Goal: Transaction & Acquisition: Book appointment/travel/reservation

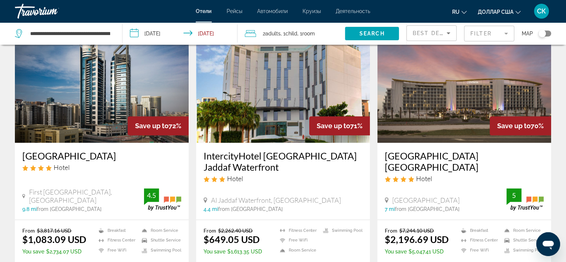
scroll to position [896, 0]
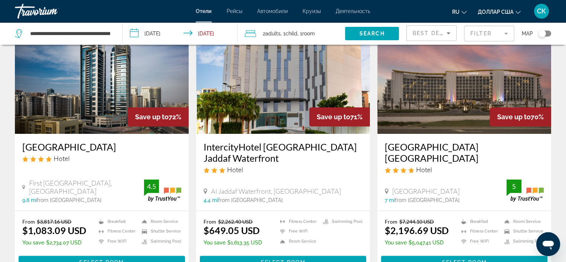
click at [294, 99] on img "Основное содержание" at bounding box center [283, 74] width 174 height 119
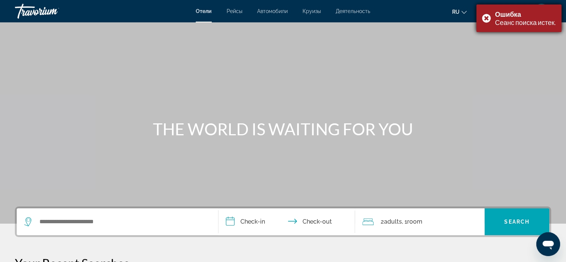
click at [503, 20] on font "Сеанс поиска истек." at bounding box center [525, 22] width 61 height 8
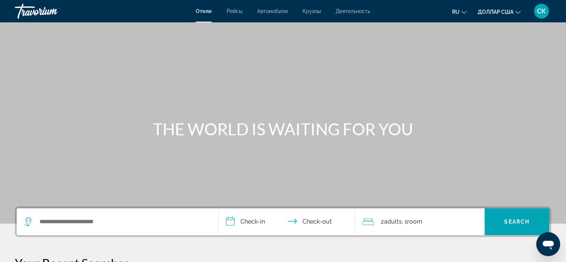
click at [57, 228] on div "Search widget" at bounding box center [117, 221] width 186 height 27
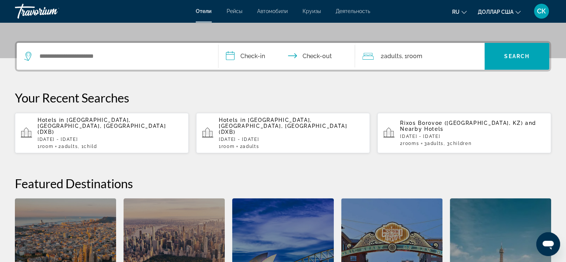
scroll to position [182, 0]
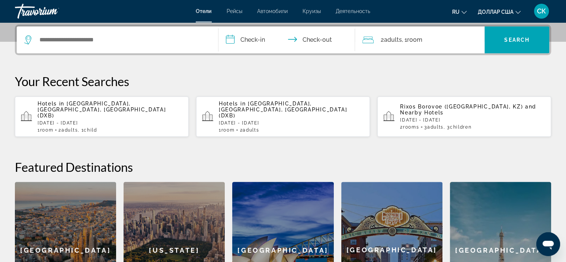
click at [159, 104] on span "[GEOGRAPHIC_DATA], [GEOGRAPHIC_DATA], [GEOGRAPHIC_DATA] (DXB)" at bounding box center [102, 109] width 128 height 18
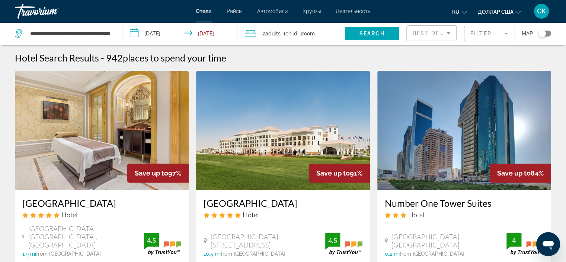
click at [329, 35] on div "2 Adult Adults , 1 Child Children , 1 Room rooms" at bounding box center [295, 33] width 100 height 10
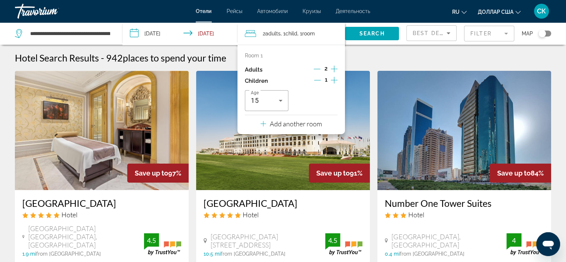
click at [446, 55] on div "Hotel Search Results - 942 places to spend your time" at bounding box center [283, 57] width 536 height 11
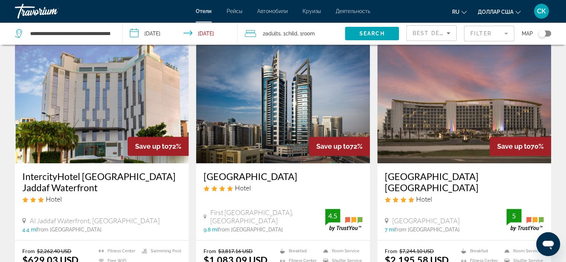
scroll to position [841, 0]
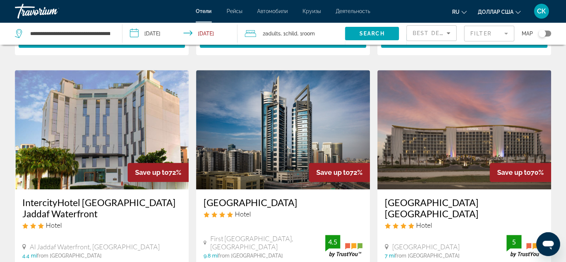
click at [109, 97] on img "Основное содержание" at bounding box center [102, 129] width 174 height 119
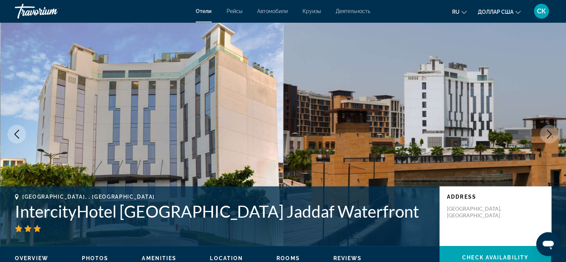
click at [548, 132] on icon "Next image" at bounding box center [549, 133] width 9 height 9
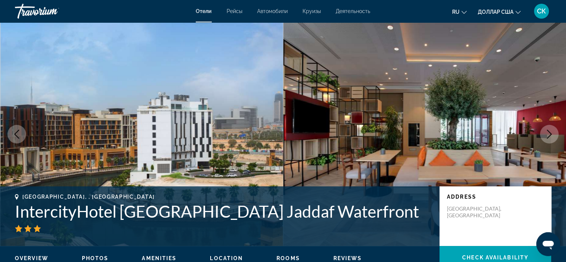
click at [548, 132] on icon "Next image" at bounding box center [549, 133] width 9 height 9
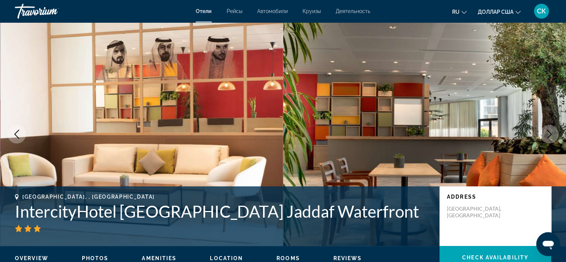
click at [548, 132] on icon "Next image" at bounding box center [549, 133] width 9 height 9
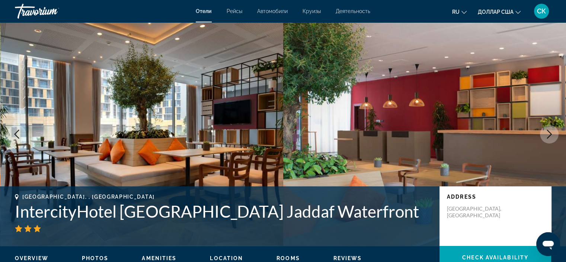
click at [548, 132] on icon "Next image" at bounding box center [549, 133] width 9 height 9
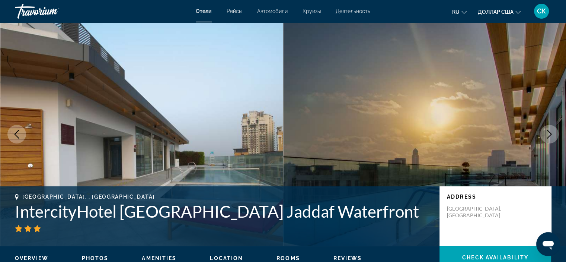
click at [548, 132] on icon "Next image" at bounding box center [549, 133] width 9 height 9
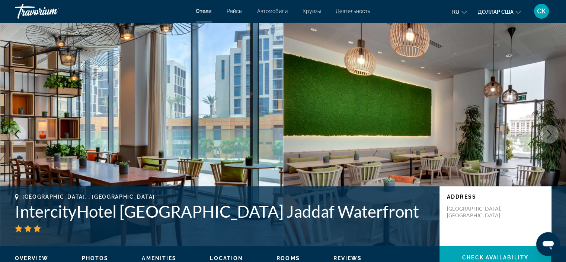
click at [548, 132] on icon "Next image" at bounding box center [549, 133] width 9 height 9
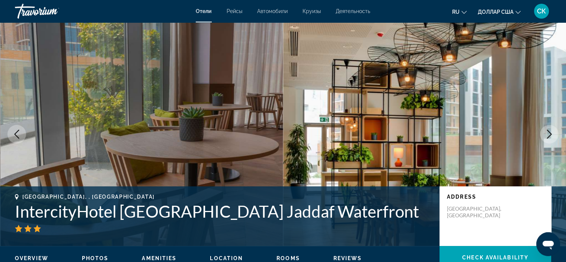
click at [548, 132] on icon "Next image" at bounding box center [549, 133] width 9 height 9
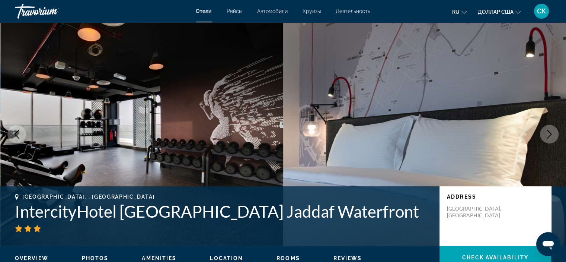
click at [549, 132] on icon "Next image" at bounding box center [549, 133] width 5 height 9
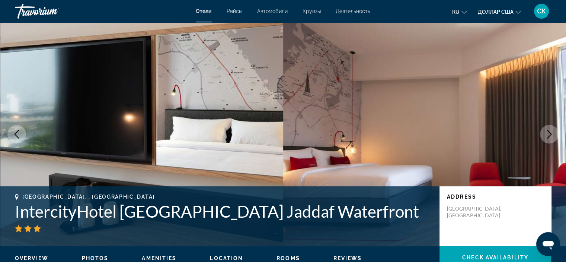
click at [549, 132] on icon "Next image" at bounding box center [549, 133] width 5 height 9
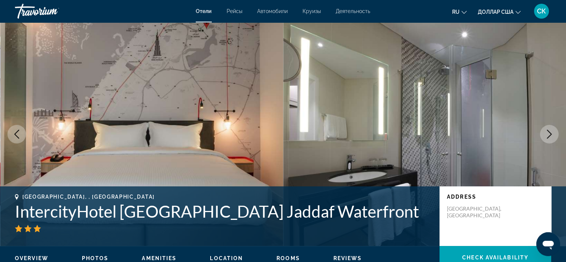
click at [549, 132] on icon "Next image" at bounding box center [549, 133] width 5 height 9
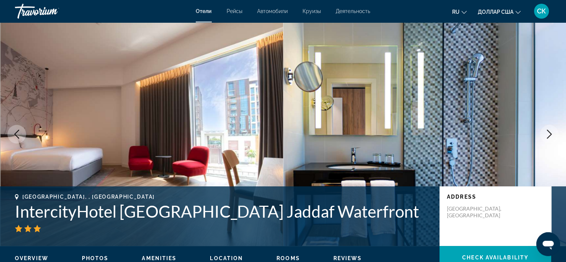
click at [549, 132] on icon "Next image" at bounding box center [549, 133] width 5 height 9
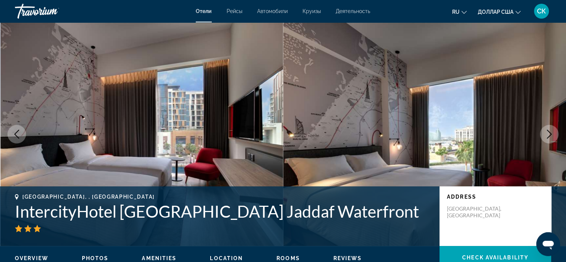
click at [549, 132] on icon "Next image" at bounding box center [549, 133] width 5 height 9
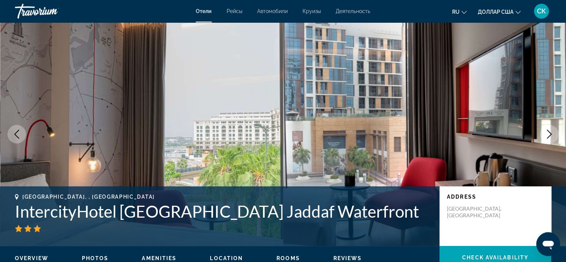
click at [549, 132] on icon "Next image" at bounding box center [549, 133] width 5 height 9
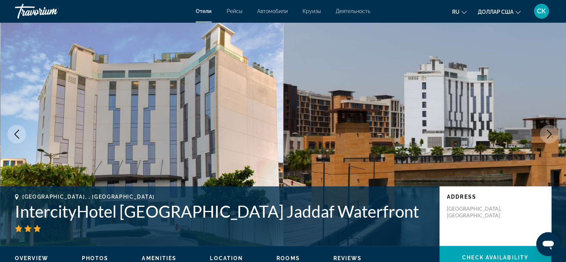
click at [549, 132] on icon "Next image" at bounding box center [549, 133] width 5 height 9
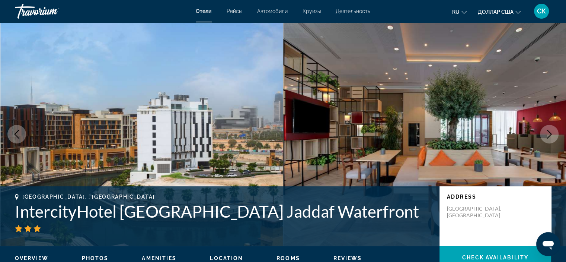
click at [549, 132] on icon "Next image" at bounding box center [549, 133] width 5 height 9
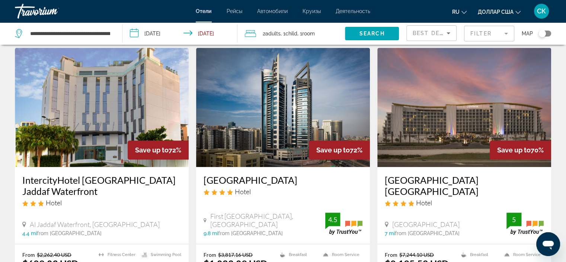
scroll to position [865, 0]
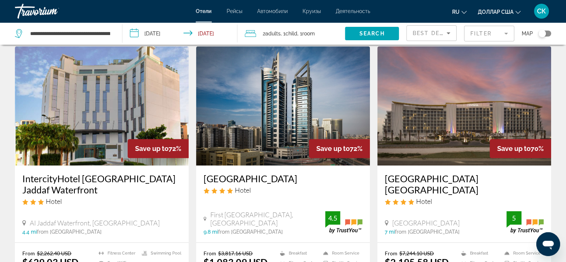
click at [91, 83] on img "Основное содержание" at bounding box center [102, 105] width 174 height 119
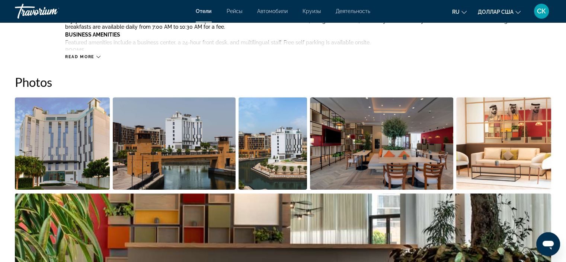
scroll to position [703, 0]
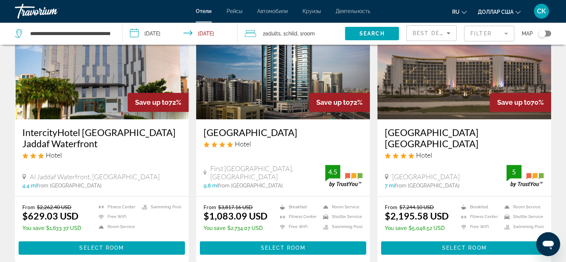
scroll to position [908, 0]
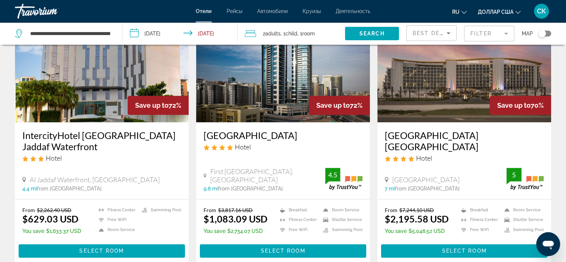
drag, startPoint x: 568, startPoint y: 201, endPoint x: 329, endPoint y: 35, distance: 291.2
click at [329, 35] on div "2 Adult Adults , 1 Child Children , 1 Room rooms" at bounding box center [295, 33] width 100 height 10
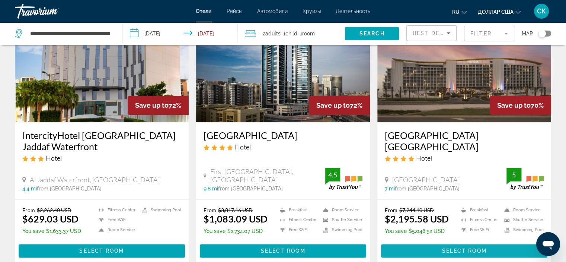
click at [471, 241] on span "Основное содержание" at bounding box center [464, 250] width 166 height 18
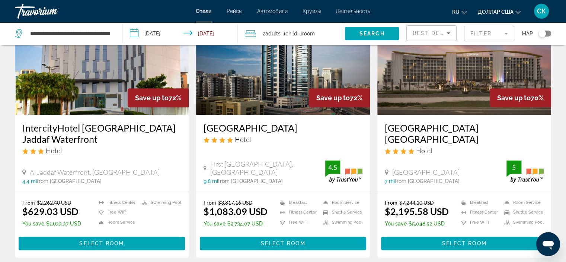
scroll to position [933, 0]
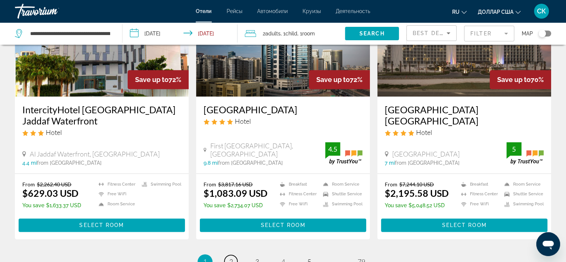
click at [234, 254] on link "page 2" at bounding box center [230, 260] width 13 height 13
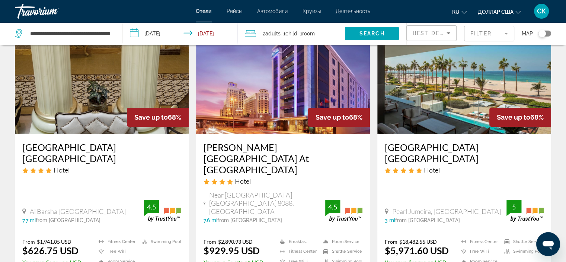
scroll to position [59, 0]
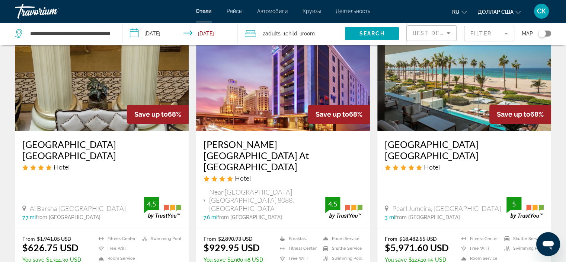
click at [82, 95] on img "Основное содержание" at bounding box center [102, 71] width 174 height 119
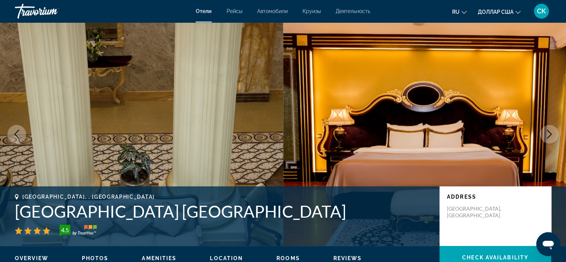
click at [552, 135] on icon "Next image" at bounding box center [549, 133] width 9 height 9
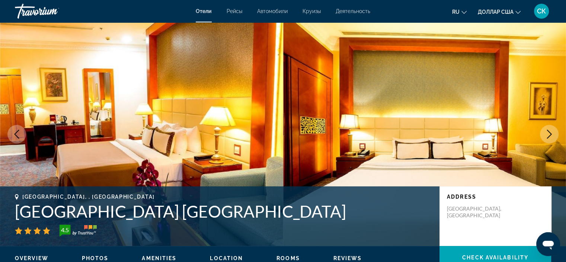
click at [552, 135] on icon "Next image" at bounding box center [549, 133] width 9 height 9
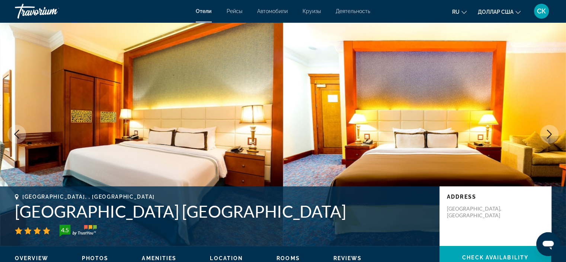
click at [552, 135] on icon "Next image" at bounding box center [549, 133] width 9 height 9
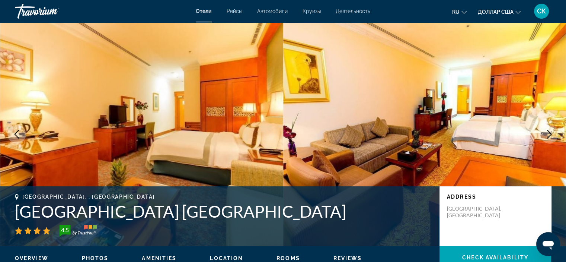
click at [552, 134] on icon "Next image" at bounding box center [549, 133] width 9 height 9
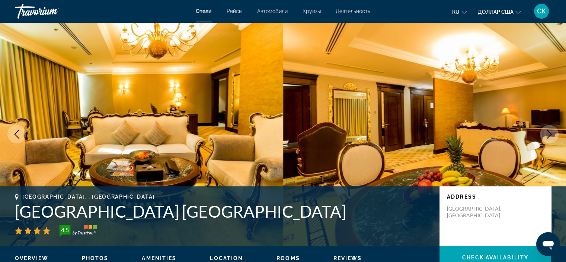
click at [552, 134] on icon "Next image" at bounding box center [549, 133] width 9 height 9
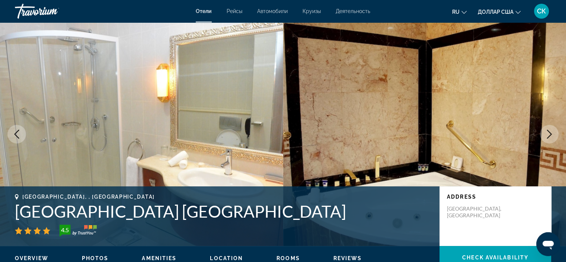
click at [552, 134] on icon "Next image" at bounding box center [549, 133] width 9 height 9
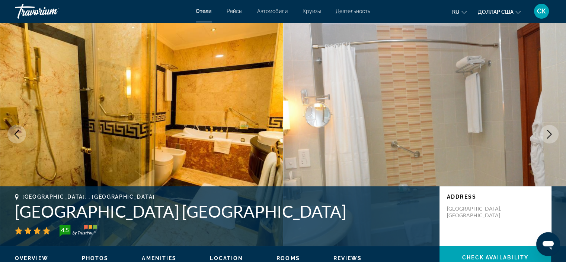
click at [552, 134] on icon "Next image" at bounding box center [549, 133] width 9 height 9
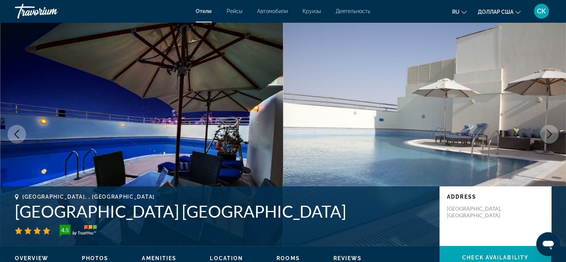
click at [552, 134] on icon "Next image" at bounding box center [549, 133] width 9 height 9
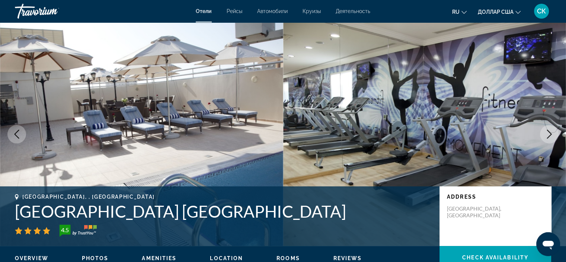
click at [552, 134] on icon "Next image" at bounding box center [549, 133] width 9 height 9
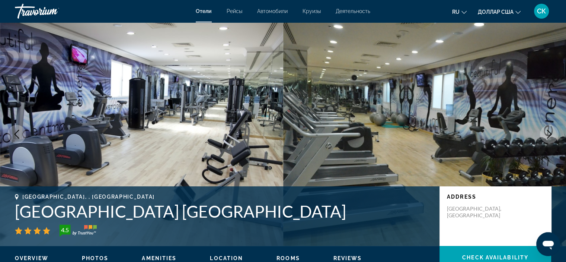
click at [552, 134] on icon "Next image" at bounding box center [549, 133] width 9 height 9
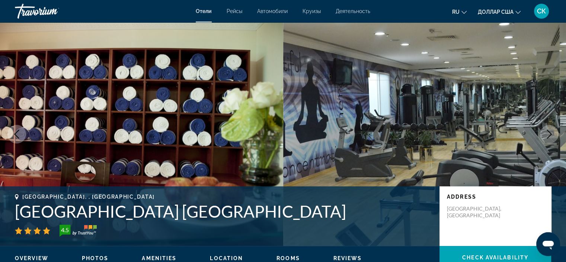
click at [552, 134] on icon "Next image" at bounding box center [549, 133] width 9 height 9
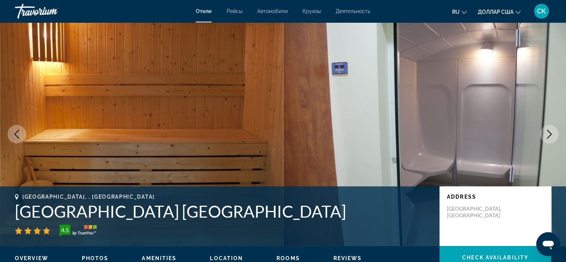
click at [552, 134] on icon "Next image" at bounding box center [549, 133] width 9 height 9
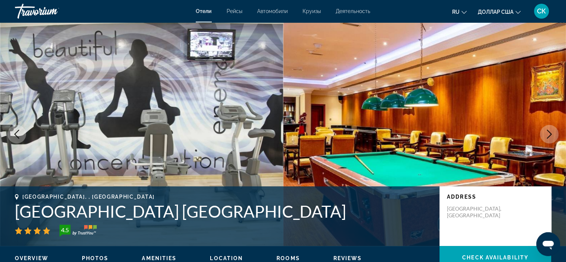
click at [552, 134] on icon "Next image" at bounding box center [549, 133] width 9 height 9
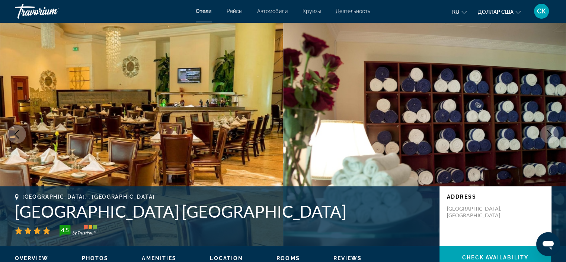
click at [552, 134] on icon "Next image" at bounding box center [549, 133] width 9 height 9
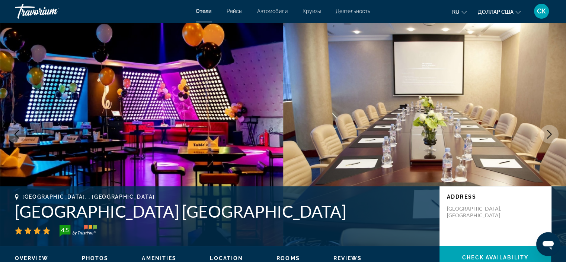
click at [552, 134] on icon "Next image" at bounding box center [549, 133] width 9 height 9
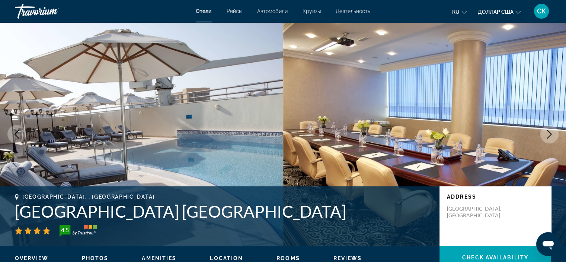
click at [552, 134] on icon "Next image" at bounding box center [549, 133] width 9 height 9
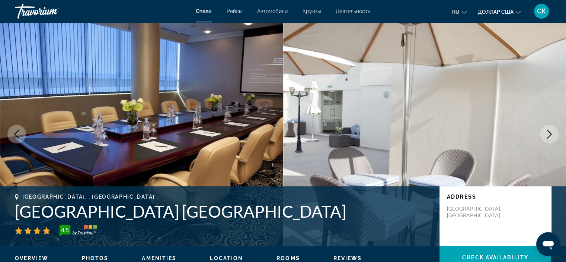
click at [552, 134] on icon "Next image" at bounding box center [549, 133] width 9 height 9
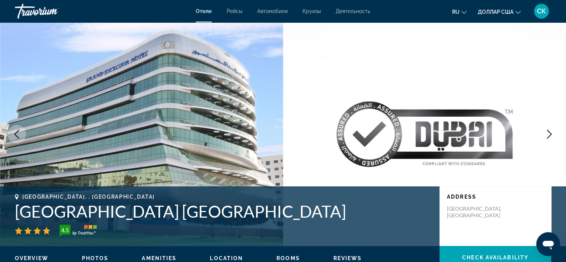
click at [552, 134] on icon "Next image" at bounding box center [549, 133] width 9 height 9
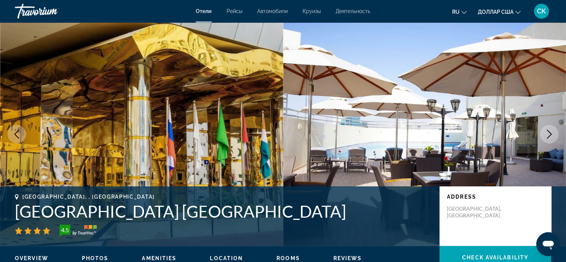
click at [552, 134] on icon "Next image" at bounding box center [549, 133] width 9 height 9
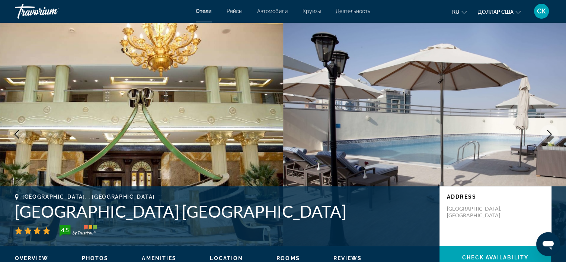
click at [552, 134] on icon "Next image" at bounding box center [549, 133] width 9 height 9
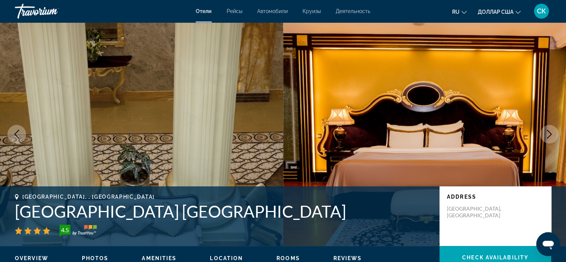
click at [552, 134] on icon "Next image" at bounding box center [549, 133] width 9 height 9
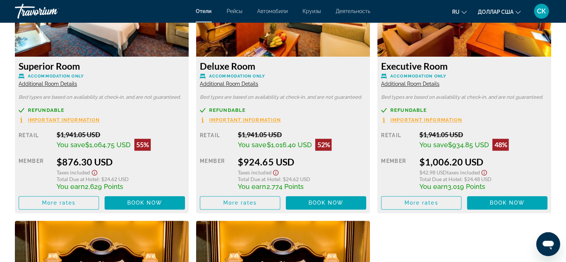
scroll to position [1087, 0]
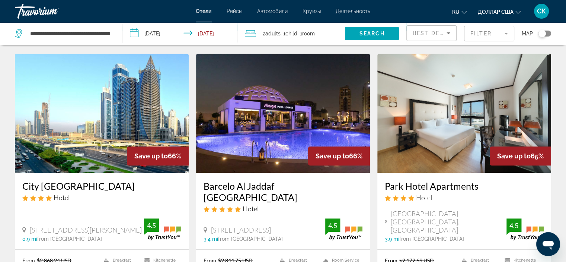
scroll to position [315, 0]
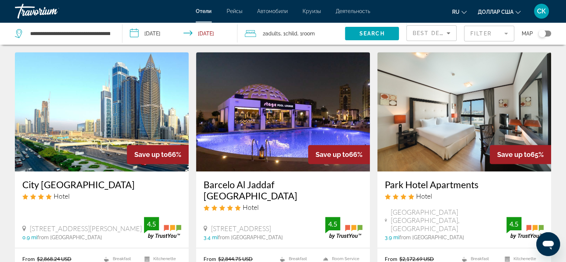
click at [452, 109] on img "Основное содержание" at bounding box center [464, 111] width 174 height 119
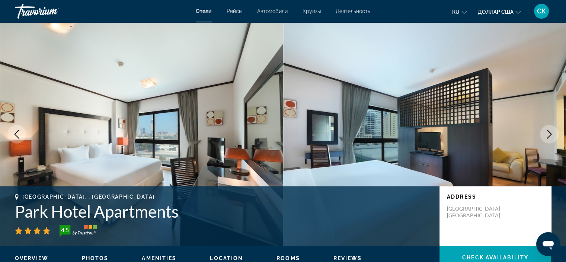
click at [550, 132] on icon "Next image" at bounding box center [549, 133] width 9 height 9
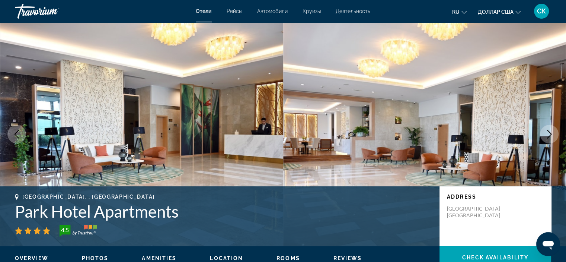
click at [550, 132] on icon "Next image" at bounding box center [549, 133] width 9 height 9
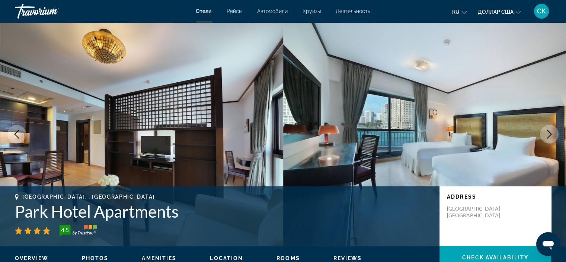
click at [550, 132] on icon "Next image" at bounding box center [549, 133] width 9 height 9
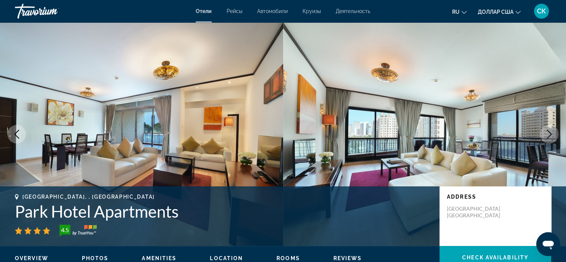
click at [550, 132] on icon "Next image" at bounding box center [549, 133] width 9 height 9
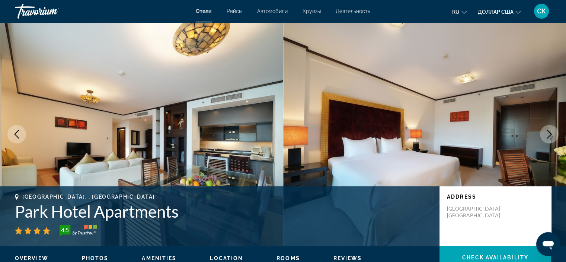
click at [550, 132] on icon "Next image" at bounding box center [549, 133] width 9 height 9
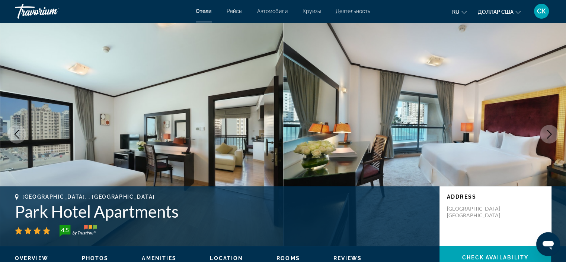
click at [14, 133] on icon "Previous image" at bounding box center [16, 133] width 9 height 9
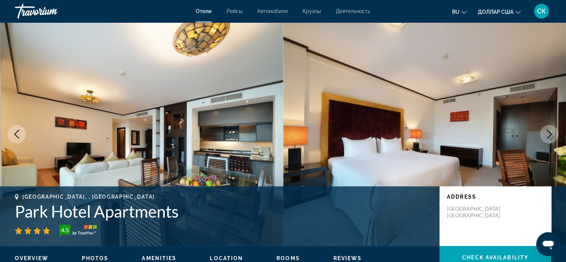
click at [14, 133] on icon "Previous image" at bounding box center [16, 133] width 9 height 9
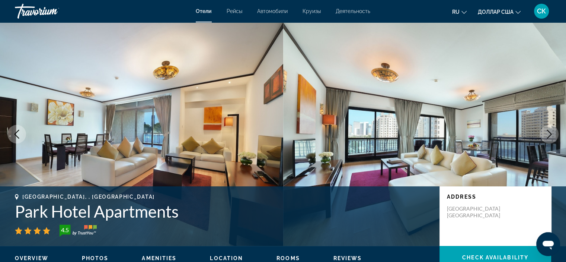
click at [559, 127] on img "Основное содержание" at bounding box center [424, 133] width 283 height 223
click at [546, 133] on icon "Next image" at bounding box center [549, 133] width 9 height 9
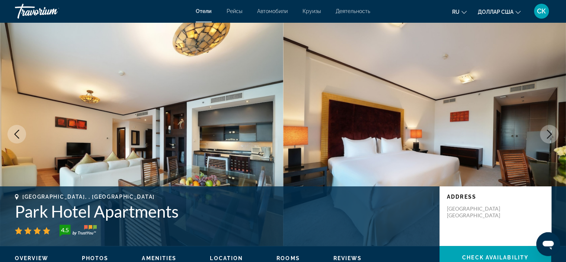
click at [546, 131] on icon "Next image" at bounding box center [549, 133] width 9 height 9
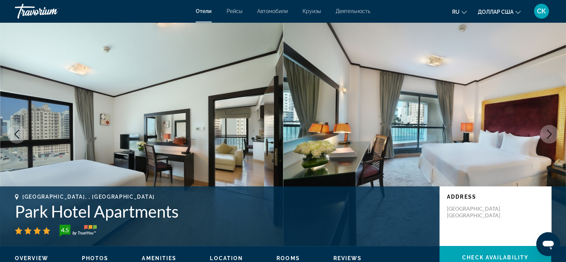
click at [546, 131] on icon "Next image" at bounding box center [549, 133] width 9 height 9
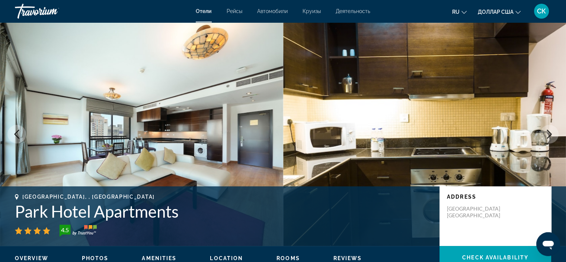
click at [546, 131] on icon "Next image" at bounding box center [549, 133] width 9 height 9
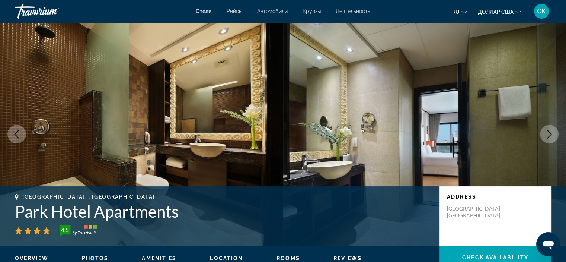
click at [546, 131] on icon "Next image" at bounding box center [549, 133] width 9 height 9
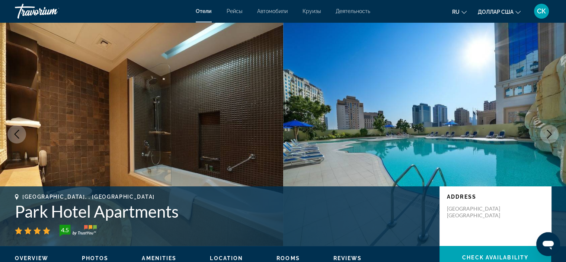
click at [546, 131] on icon "Next image" at bounding box center [549, 133] width 9 height 9
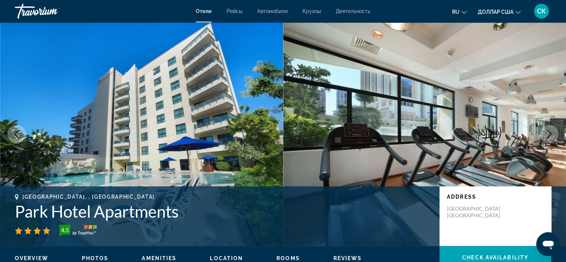
click at [546, 131] on icon "Next image" at bounding box center [549, 133] width 9 height 9
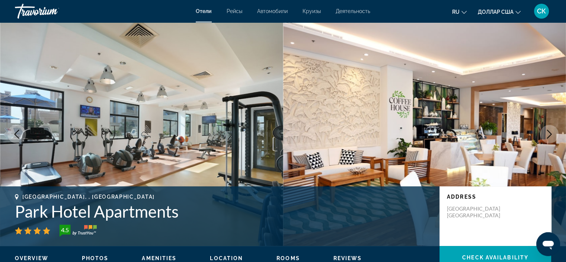
click at [546, 131] on icon "Next image" at bounding box center [549, 133] width 9 height 9
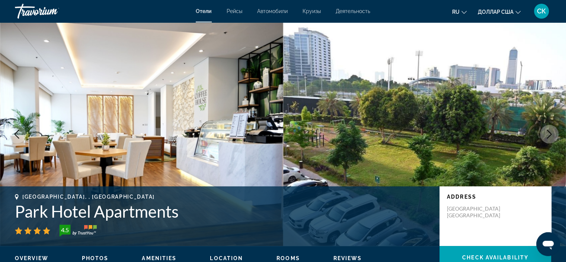
click at [546, 131] on icon "Next image" at bounding box center [549, 133] width 9 height 9
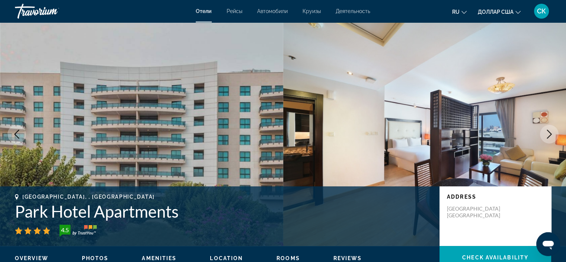
click at [546, 131] on icon "Next image" at bounding box center [549, 133] width 9 height 9
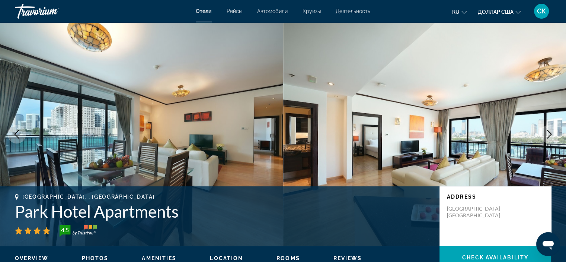
click at [546, 131] on icon "Next image" at bounding box center [549, 133] width 9 height 9
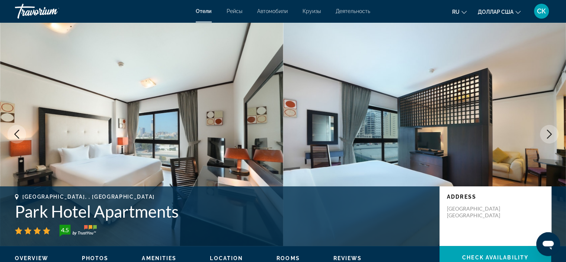
click at [546, 131] on icon "Next image" at bounding box center [549, 133] width 9 height 9
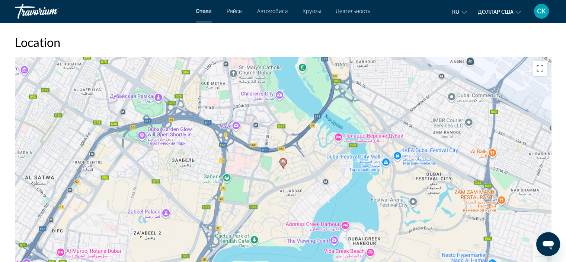
scroll to position [703, 0]
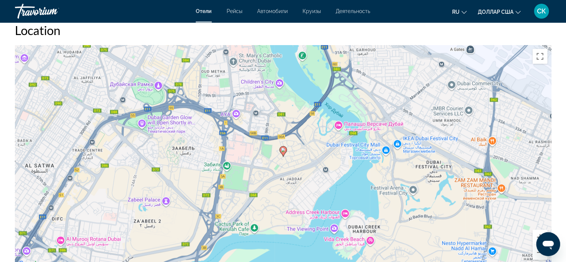
click at [339, 124] on div "Чтобы активировать перетаскивание с помощью клавиатуры, нажмите Alt + Ввод. Пос…" at bounding box center [283, 156] width 536 height 223
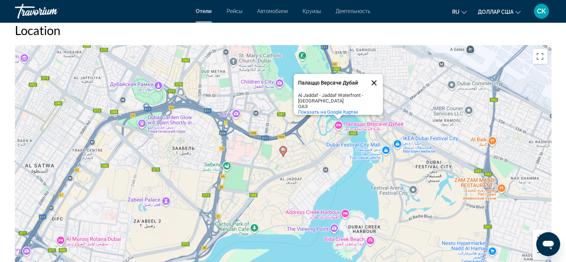
click at [374, 76] on button "Закрыть" at bounding box center [374, 83] width 18 height 18
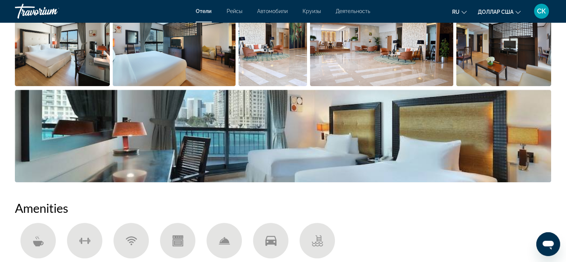
scroll to position [124, 0]
